Goal: Task Accomplishment & Management: Manage account settings

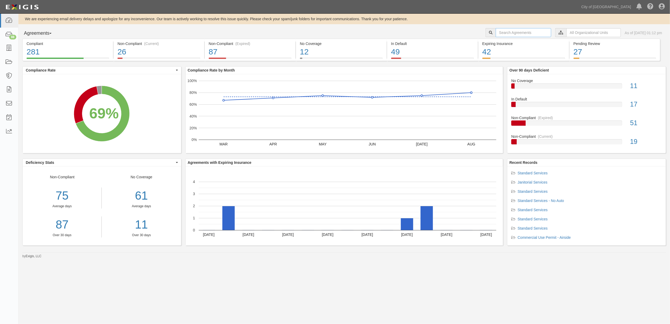
click at [511, 36] on input "text" at bounding box center [523, 32] width 55 height 9
type input "160034"
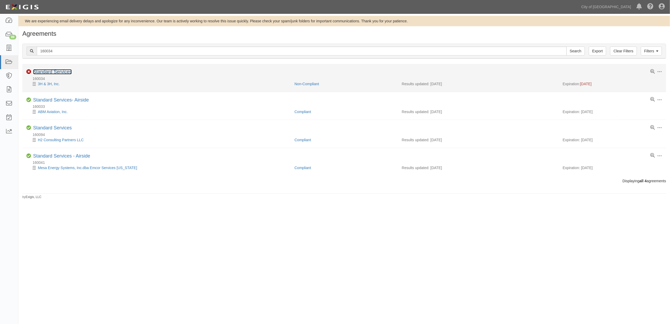
click at [54, 73] on link "Standard Services" at bounding box center [52, 71] width 39 height 5
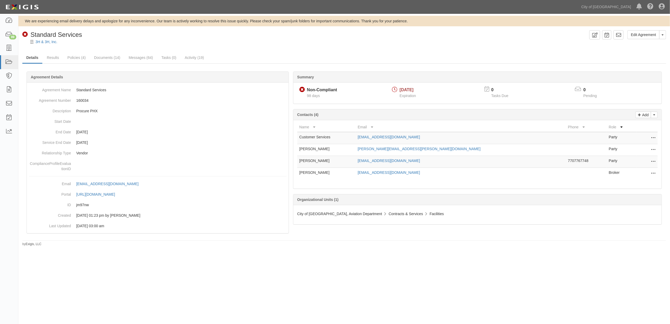
click at [650, 172] on button at bounding box center [652, 173] width 7 height 7
click at [636, 180] on link "Remove from agreement" at bounding box center [629, 181] width 51 height 9
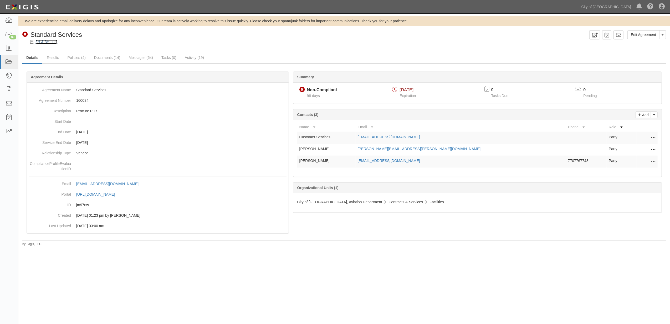
click at [47, 43] on link "3H & 3H, Inc." at bounding box center [46, 42] width 22 height 4
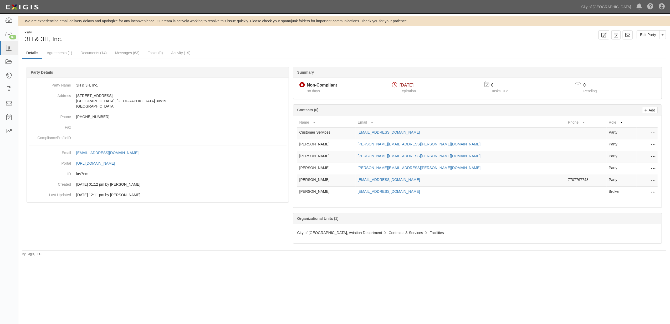
click at [653, 194] on icon at bounding box center [653, 192] width 4 height 7
click at [632, 205] on link "Delete" at bounding box center [635, 200] width 42 height 9
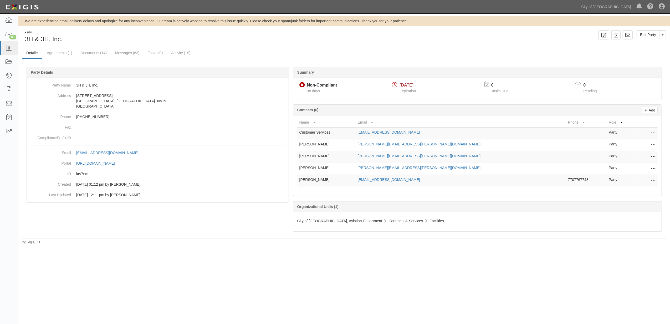
click at [652, 144] on icon at bounding box center [653, 145] width 4 height 7
click at [653, 169] on icon at bounding box center [653, 168] width 4 height 7
click at [654, 160] on icon at bounding box center [653, 156] width 4 height 7
click at [499, 263] on div "We are experiencing email delivery delays and apologize for any inconvenience. …" at bounding box center [335, 161] width 670 height 291
click at [651, 172] on icon at bounding box center [653, 168] width 4 height 7
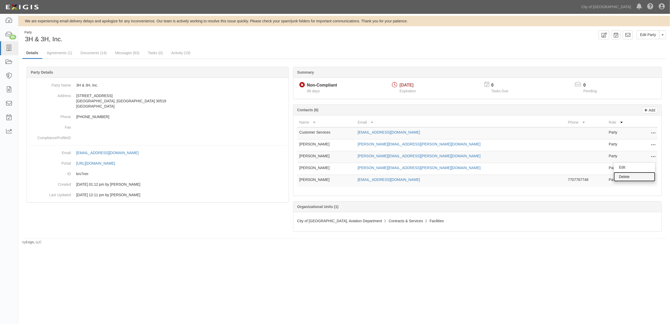
click at [645, 176] on link "Delete" at bounding box center [635, 176] width 42 height 9
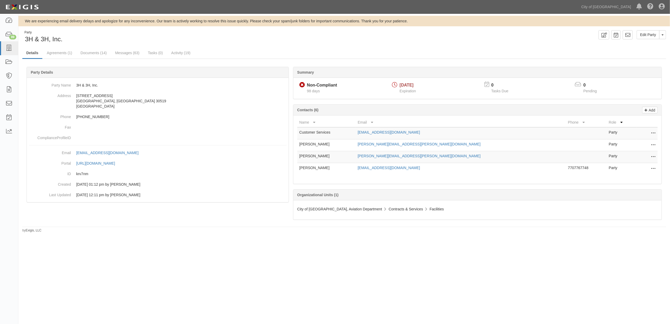
click at [653, 157] on icon at bounding box center [653, 156] width 4 height 7
click at [639, 166] on link "Delete" at bounding box center [635, 164] width 42 height 9
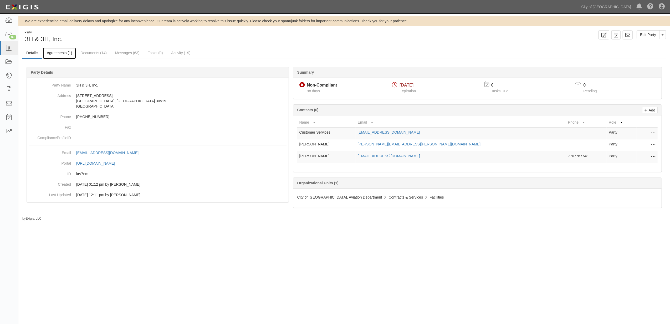
click at [61, 54] on link "Agreements (1)" at bounding box center [59, 53] width 33 height 11
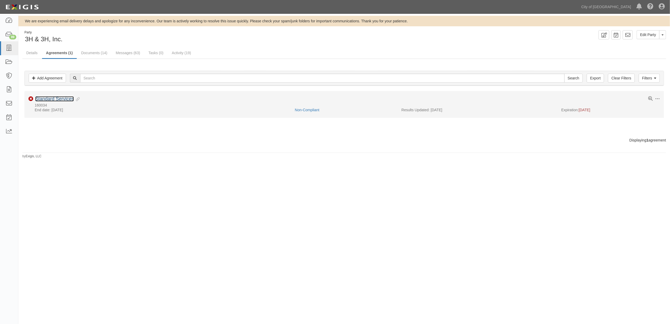
click at [62, 97] on link "Standard Services" at bounding box center [54, 98] width 39 height 5
